Goal: Task Accomplishment & Management: Manage account settings

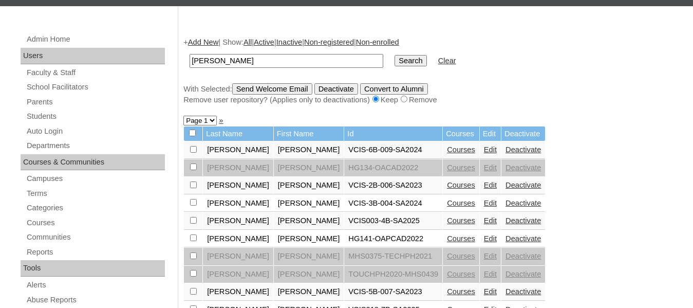
scroll to position [109, 0]
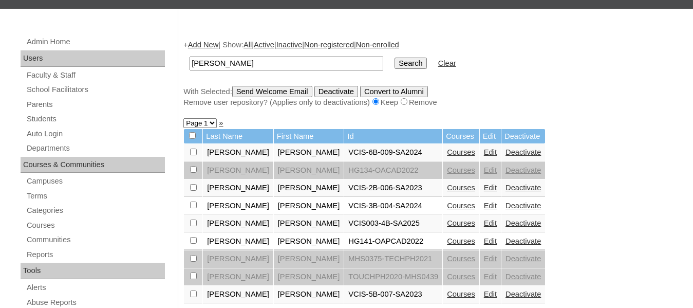
drag, startPoint x: 255, startPoint y: 78, endPoint x: 142, endPoint y: 73, distance: 113.1
type input "Sunga"
click at [394, 58] on input "Search" at bounding box center [410, 63] width 32 height 11
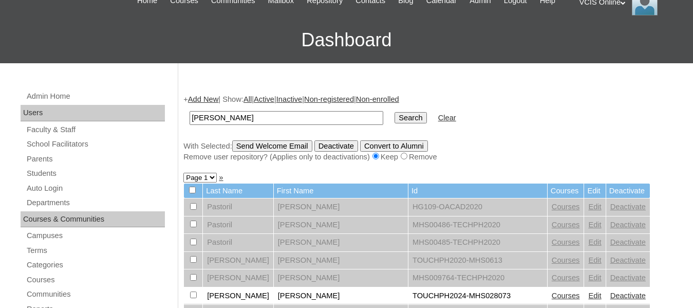
scroll to position [54, 0]
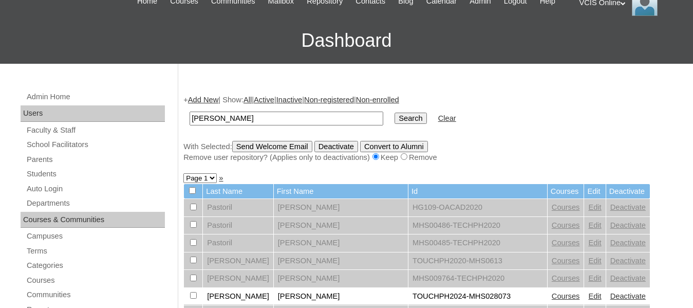
drag, startPoint x: 376, startPoint y: 120, endPoint x: 375, endPoint y: 128, distance: 8.2
click at [389, 128] on td "Search" at bounding box center [410, 118] width 42 height 24
click at [394, 124] on input "Search" at bounding box center [410, 117] width 32 height 11
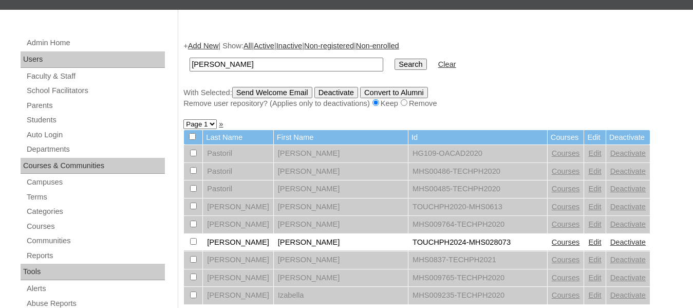
scroll to position [99, 0]
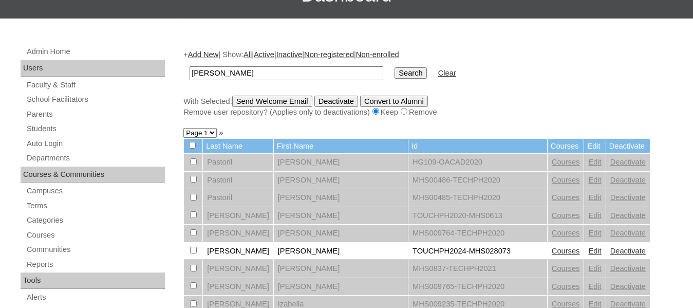
click at [394, 79] on input "Search" at bounding box center [410, 72] width 32 height 11
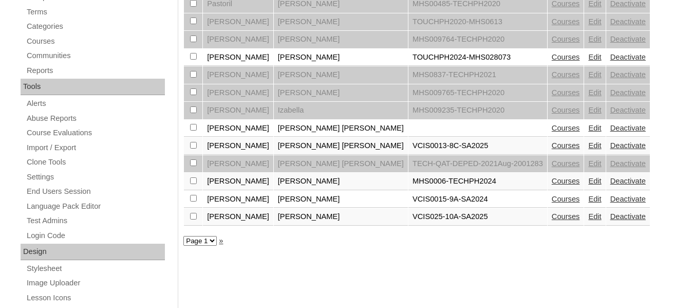
scroll to position [294, 0]
click at [552, 219] on link "Courses" at bounding box center [566, 215] width 28 height 8
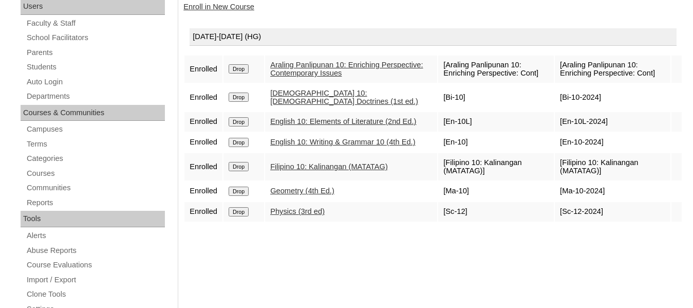
scroll to position [160, 0]
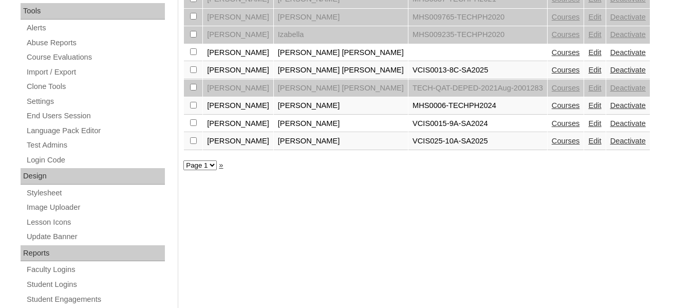
scroll to position [369, 0]
click at [588, 144] on link "Edit" at bounding box center [594, 140] width 13 height 8
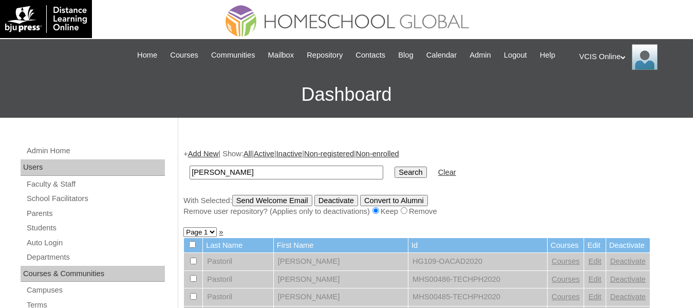
scroll to position [30, 0]
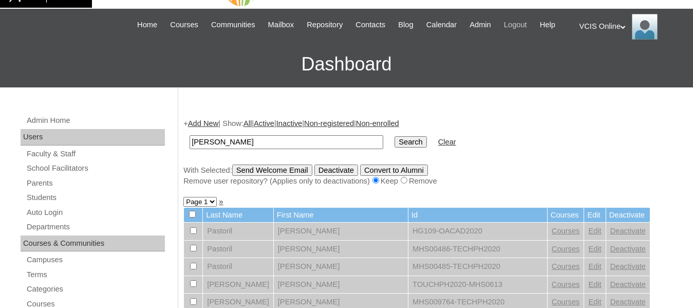
click at [527, 23] on span "Logout" at bounding box center [515, 25] width 23 height 12
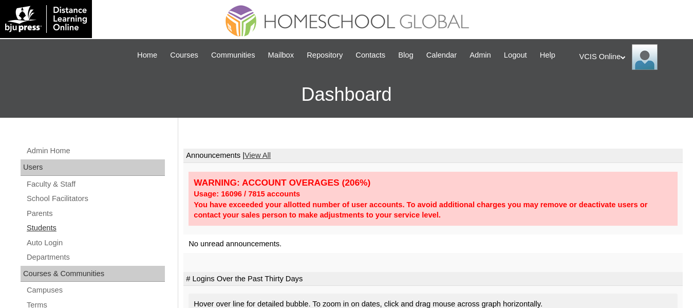
click at [44, 234] on link "Students" at bounding box center [95, 227] width 139 height 13
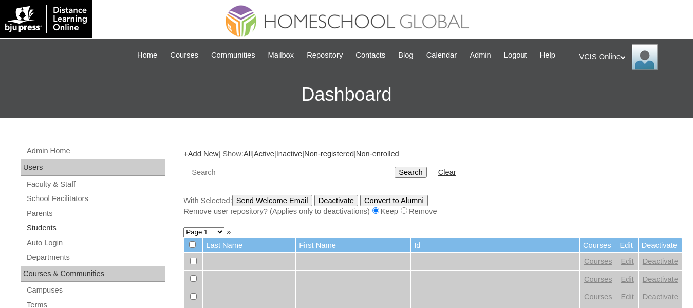
click at [52, 234] on link "Students" at bounding box center [95, 227] width 139 height 13
drag, startPoint x: 0, startPoint y: 0, endPoint x: 233, endPoint y: 183, distance: 296.2
click at [233, 179] on input "text" at bounding box center [286, 172] width 194 height 14
type input "[PERSON_NAME]"
click at [394, 166] on input "Search" at bounding box center [410, 171] width 32 height 11
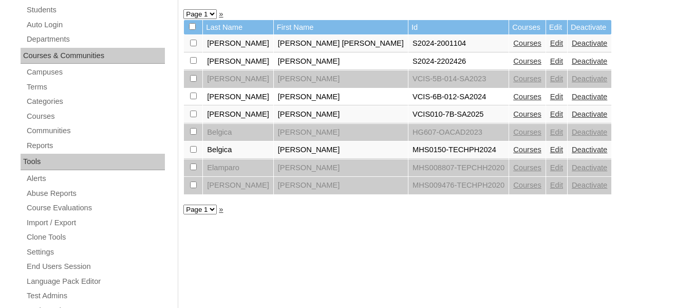
scroll to position [220, 0]
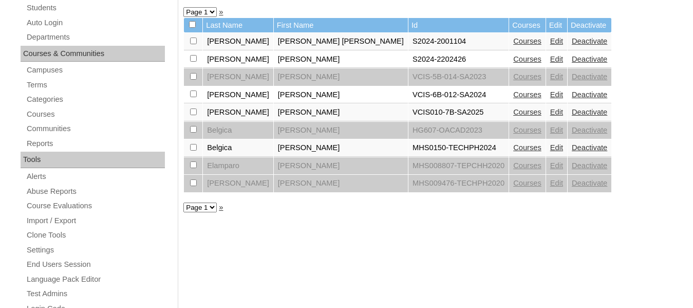
click at [550, 116] on link "Edit" at bounding box center [556, 112] width 13 height 8
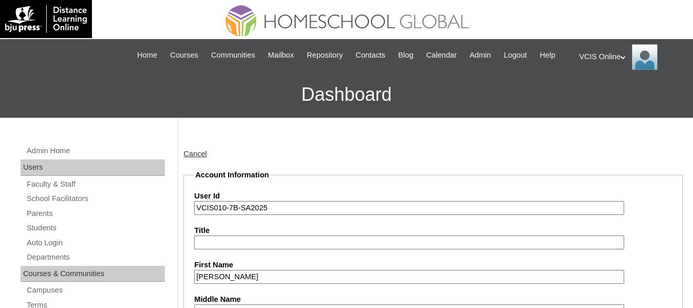
click at [335, 215] on input "VCIS010-7B-SA2025" at bounding box center [409, 208] width 430 height 14
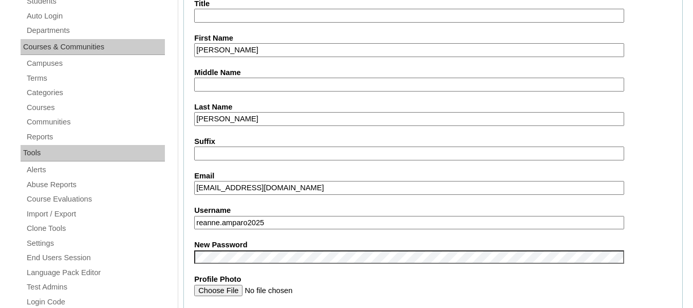
scroll to position [230, 0]
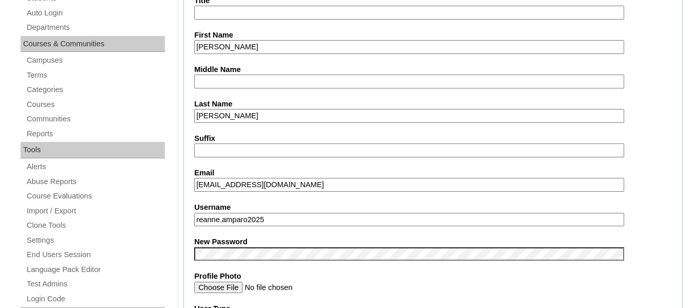
type input "VCIS010-7B-SA2025"
click at [364, 192] on input "[EMAIL_ADDRESS][DOMAIN_NAME]" at bounding box center [409, 185] width 430 height 14
click at [367, 226] on input "reanne.amparo2025" at bounding box center [409, 220] width 430 height 14
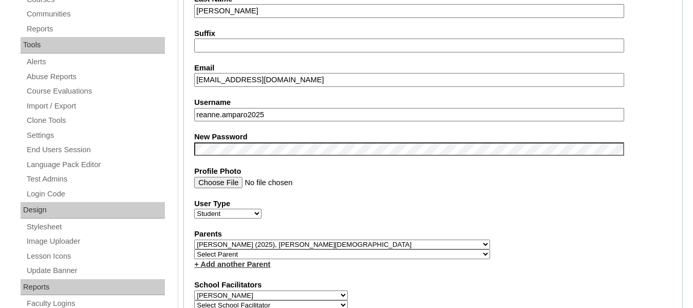
scroll to position [333, 0]
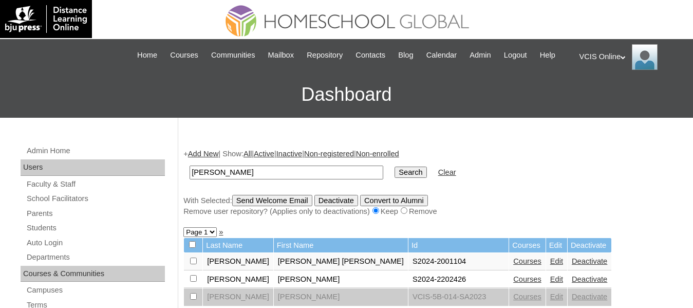
scroll to position [30, 0]
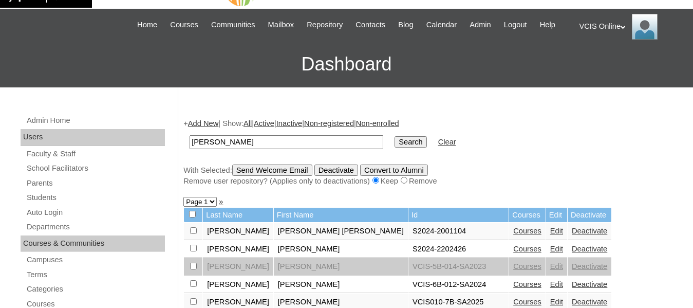
click at [42, 189] on link "Parents" at bounding box center [95, 183] width 139 height 13
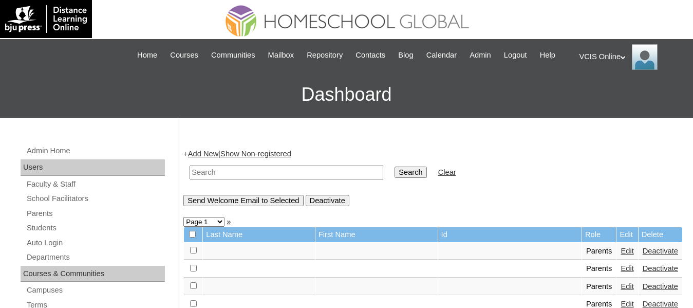
click at [244, 179] on input "text" at bounding box center [286, 172] width 194 height 14
type input "[PERSON_NAME]"
click at [394, 166] on input "Search" at bounding box center [410, 171] width 32 height 11
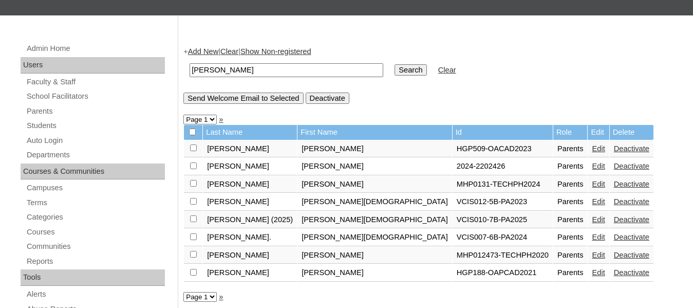
scroll to position [115, 0]
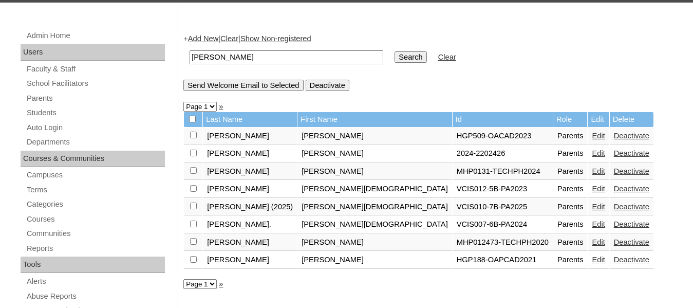
click at [592, 211] on link "Edit" at bounding box center [598, 206] width 13 height 8
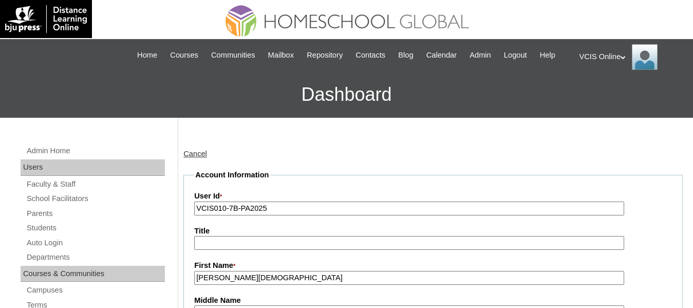
click at [339, 215] on input "VCIS010-7B-PA2025" at bounding box center [409, 208] width 430 height 14
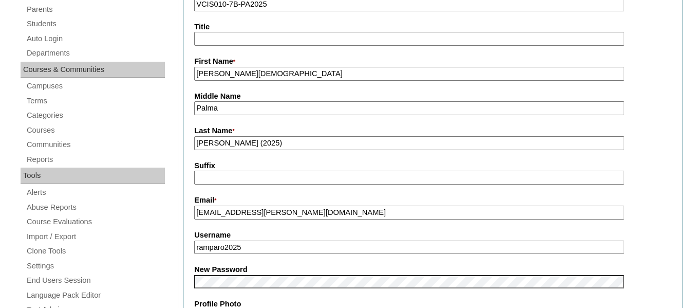
scroll to position [204, 0]
click at [327, 254] on input "ramparo2025" at bounding box center [409, 247] width 430 height 14
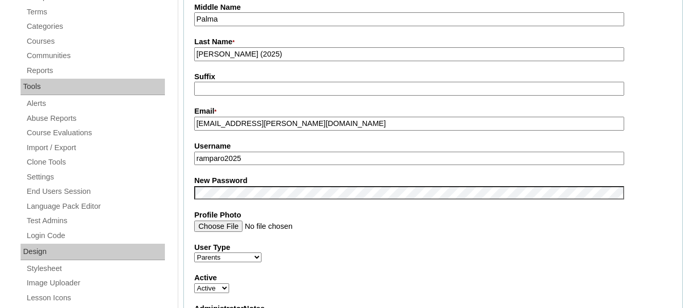
scroll to position [293, 0]
type input "ramparo2025"
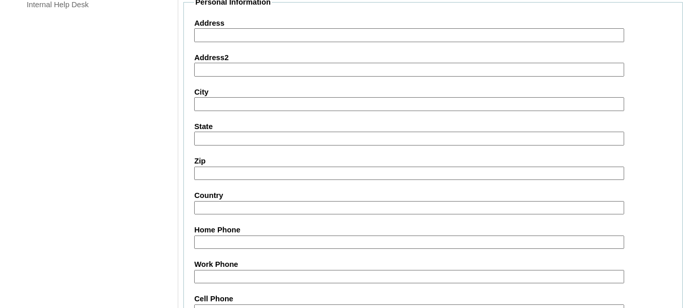
scroll to position [1054, 0]
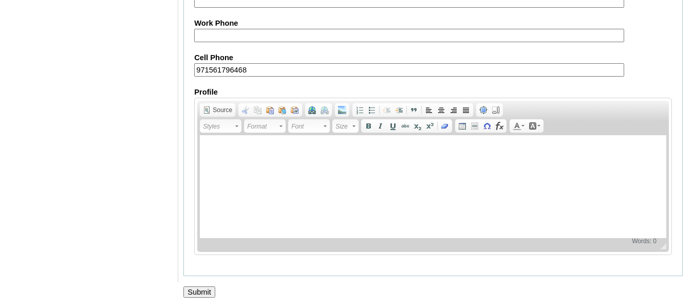
click at [215, 287] on input "Submit" at bounding box center [199, 291] width 32 height 11
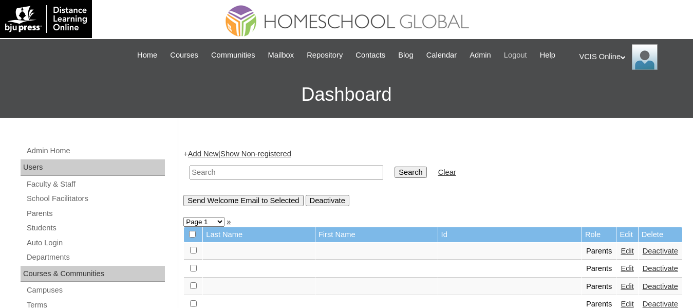
click at [527, 53] on span "Logout" at bounding box center [515, 55] width 23 height 12
